Goal: Transaction & Acquisition: Purchase product/service

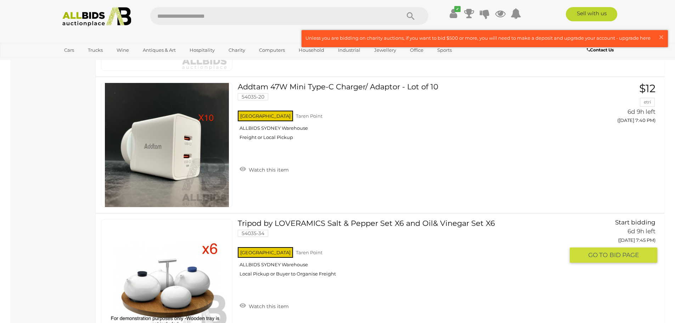
scroll to position [1656, 0]
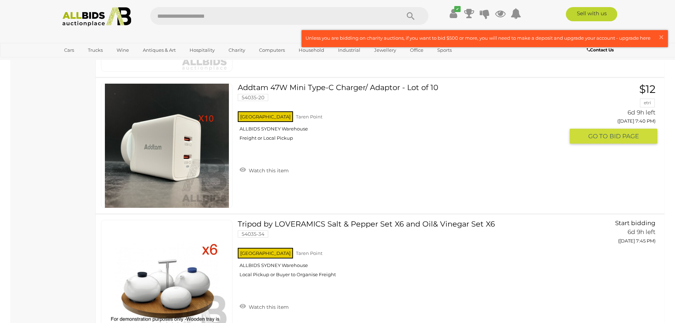
click at [320, 85] on link "Addtam 47W Mini Type-C Charger/ Adaptor - Lot of 10 54035-20 NSW Taren Point" at bounding box center [403, 114] width 321 height 63
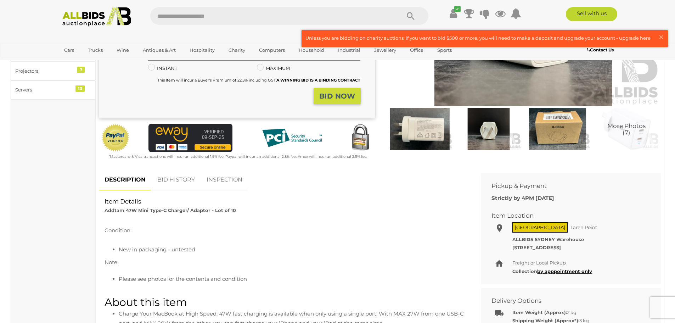
scroll to position [248, 0]
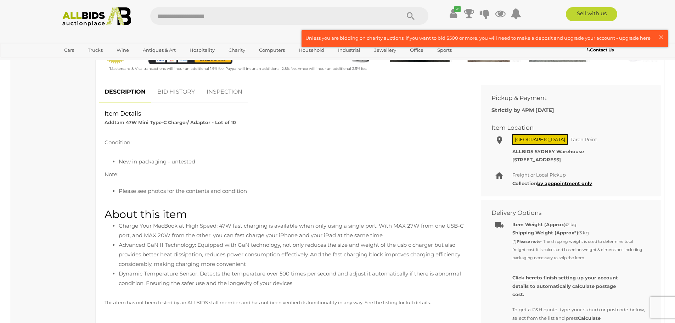
click at [174, 89] on link "BID HISTORY" at bounding box center [176, 92] width 48 height 21
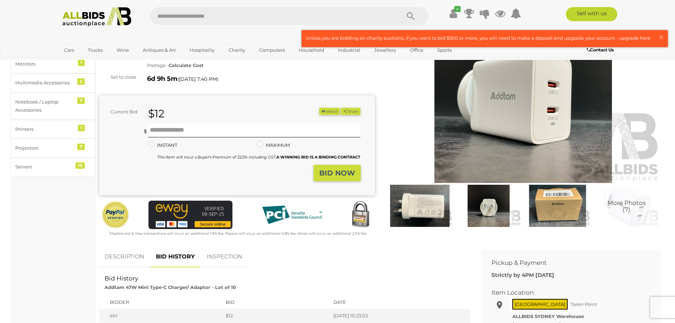
scroll to position [71, 0]
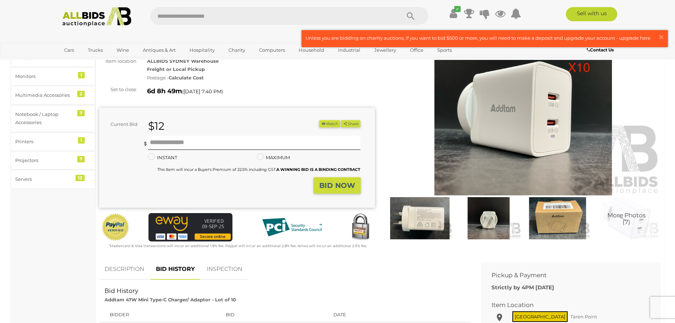
click at [480, 219] on img at bounding box center [488, 218] width 65 height 42
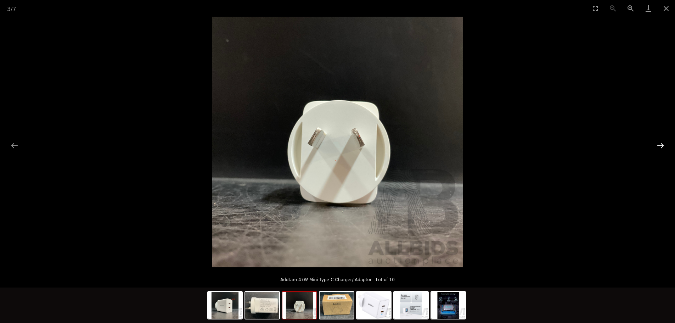
click at [664, 145] on button "Next slide" at bounding box center [660, 146] width 15 height 14
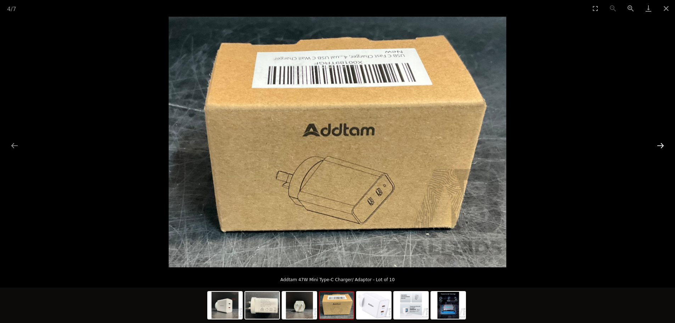
click at [664, 145] on button "Next slide" at bounding box center [660, 146] width 15 height 14
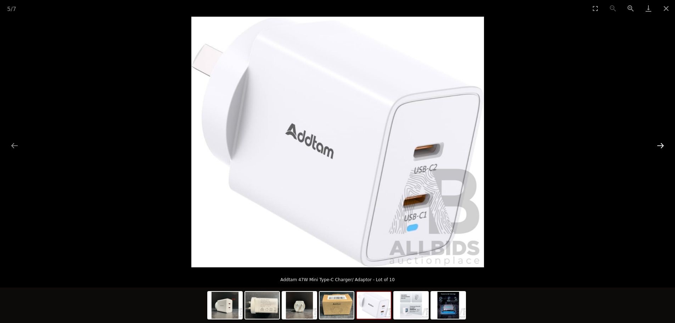
click at [664, 145] on button "Next slide" at bounding box center [660, 146] width 15 height 14
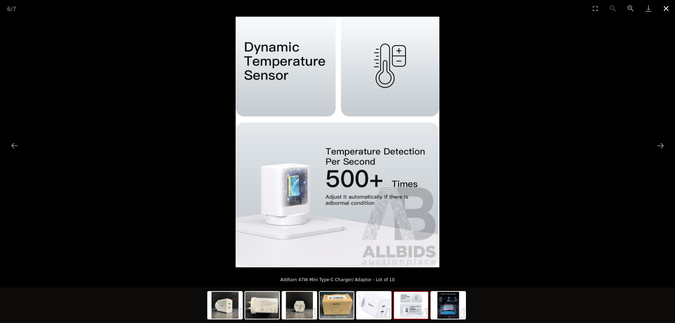
click at [668, 7] on button "Close gallery" at bounding box center [667, 8] width 18 height 17
